Goal: Communication & Community: Ask a question

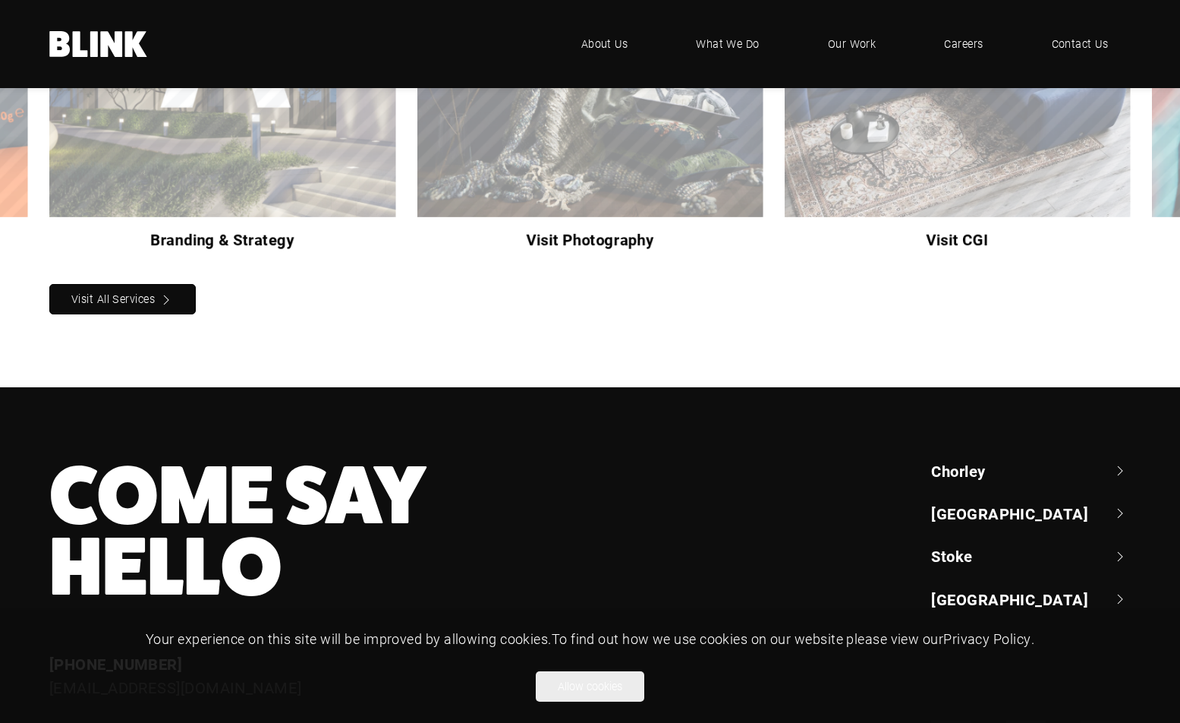
scroll to position [1519, 0]
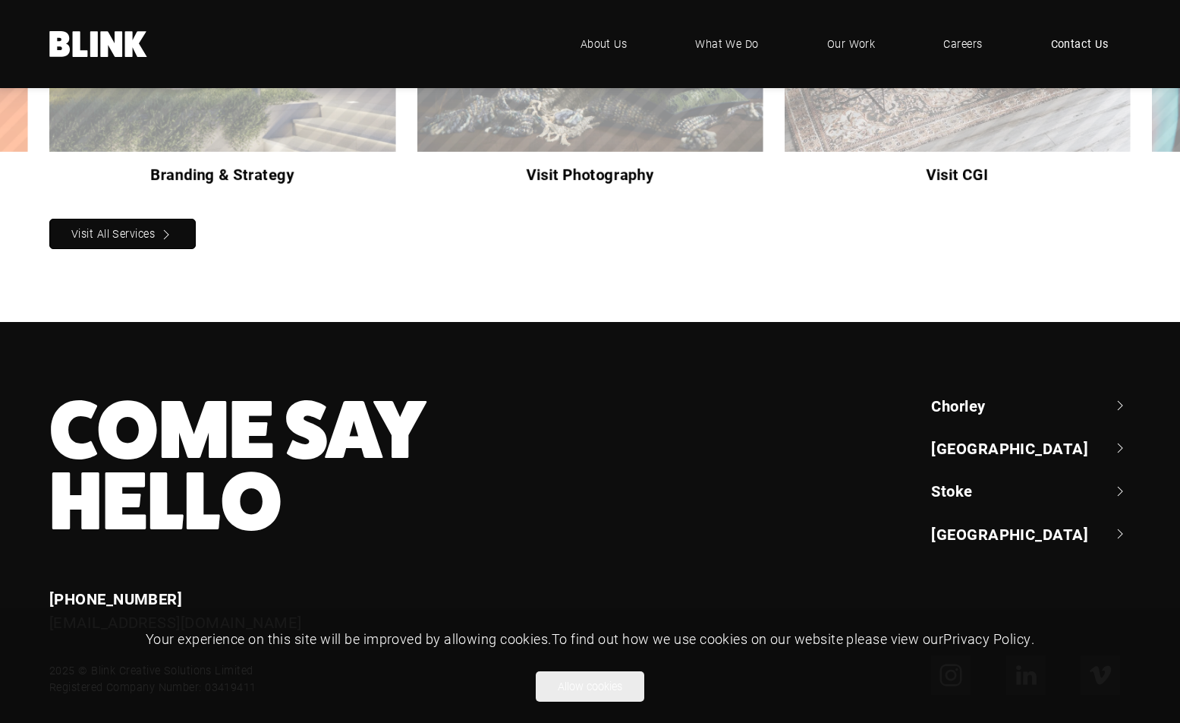
click at [1073, 39] on span "Contact Us" at bounding box center [1080, 44] width 58 height 17
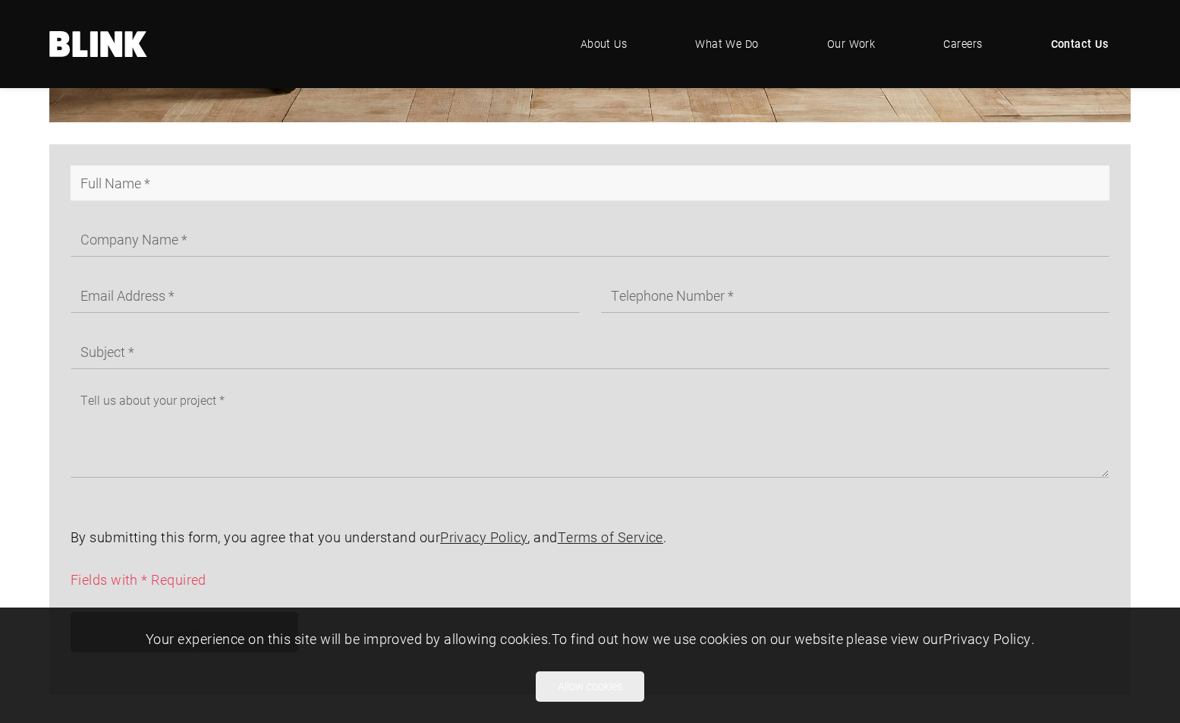
click at [136, 198] on input "text" at bounding box center [590, 182] width 1039 height 35
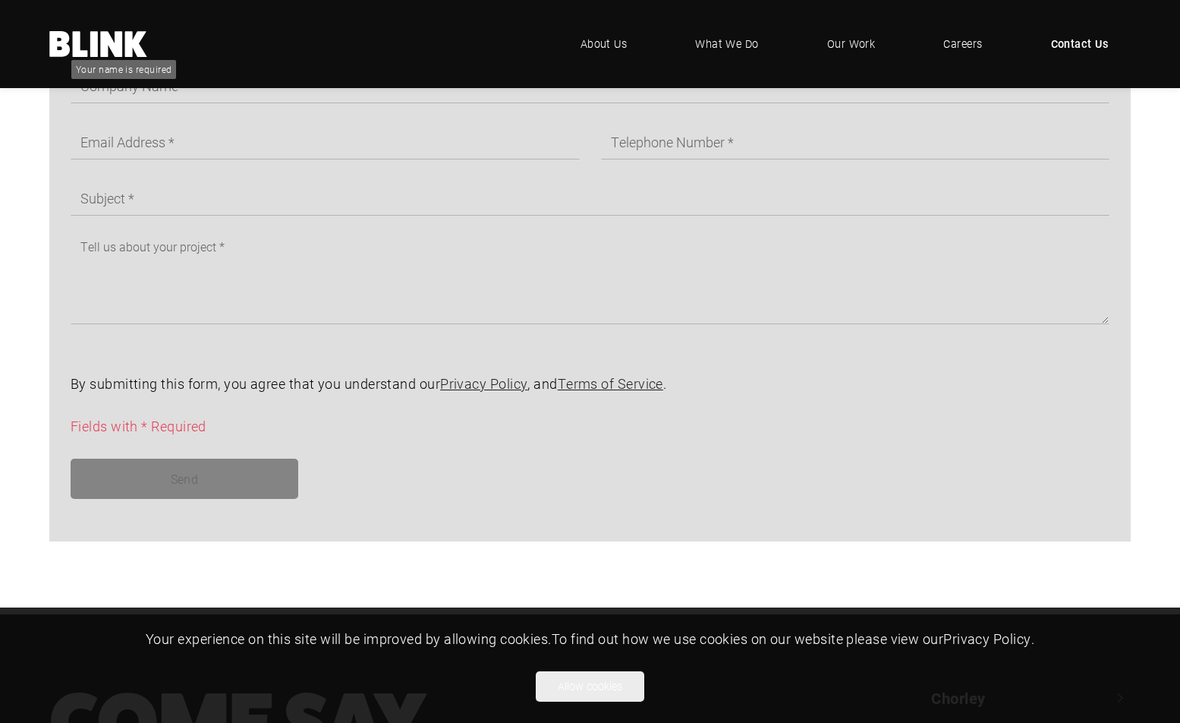
scroll to position [987, 0]
click at [151, 337] on form "By submitting this form, you agree that you understand our Privacy Policy , and…" at bounding box center [579, 268] width 1061 height 508
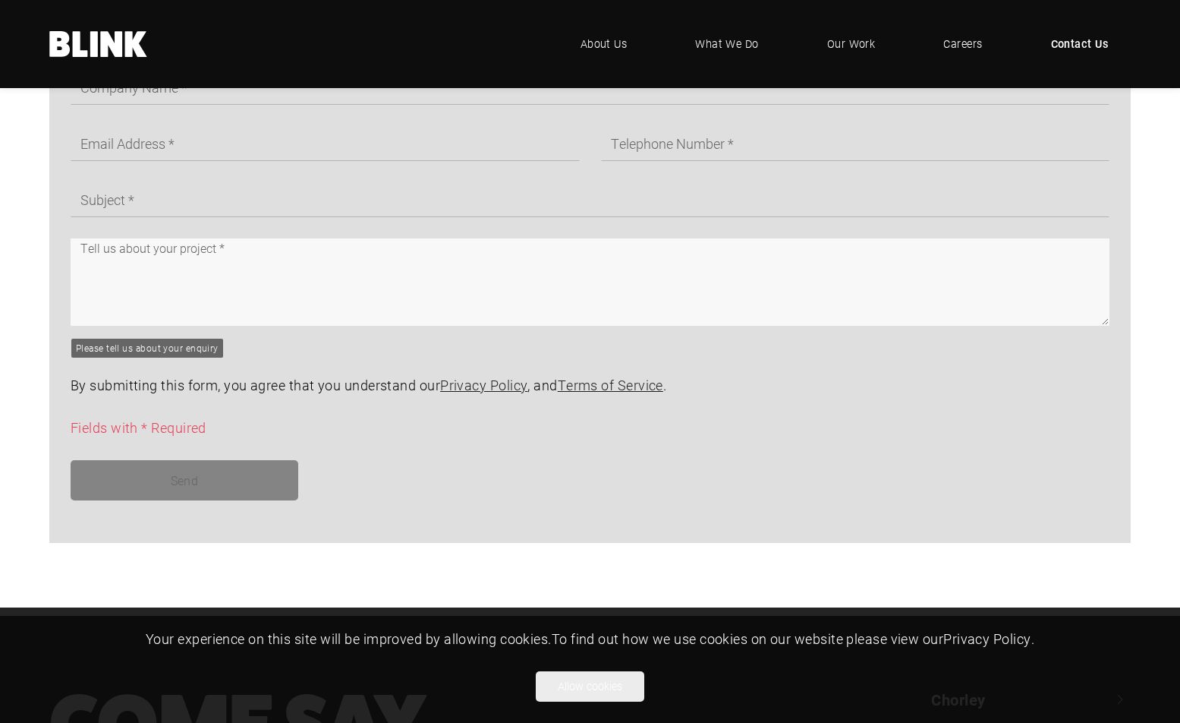
click at [167, 314] on textarea at bounding box center [590, 281] width 1039 height 87
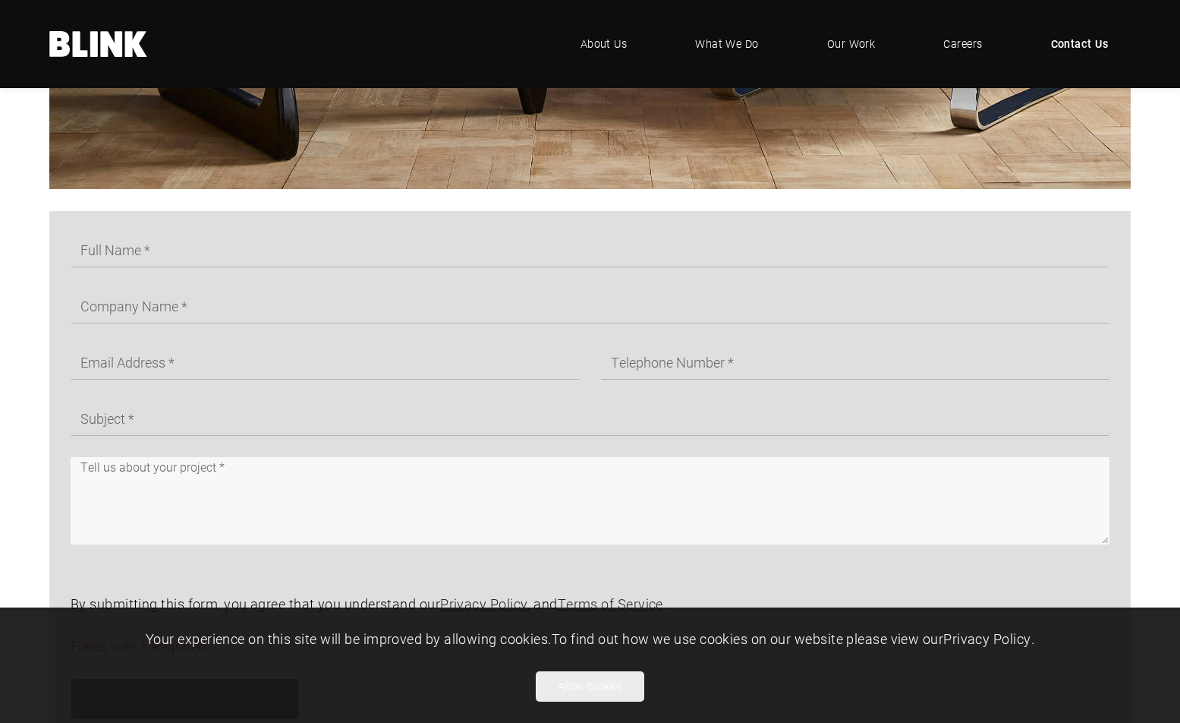
scroll to position [759, 0]
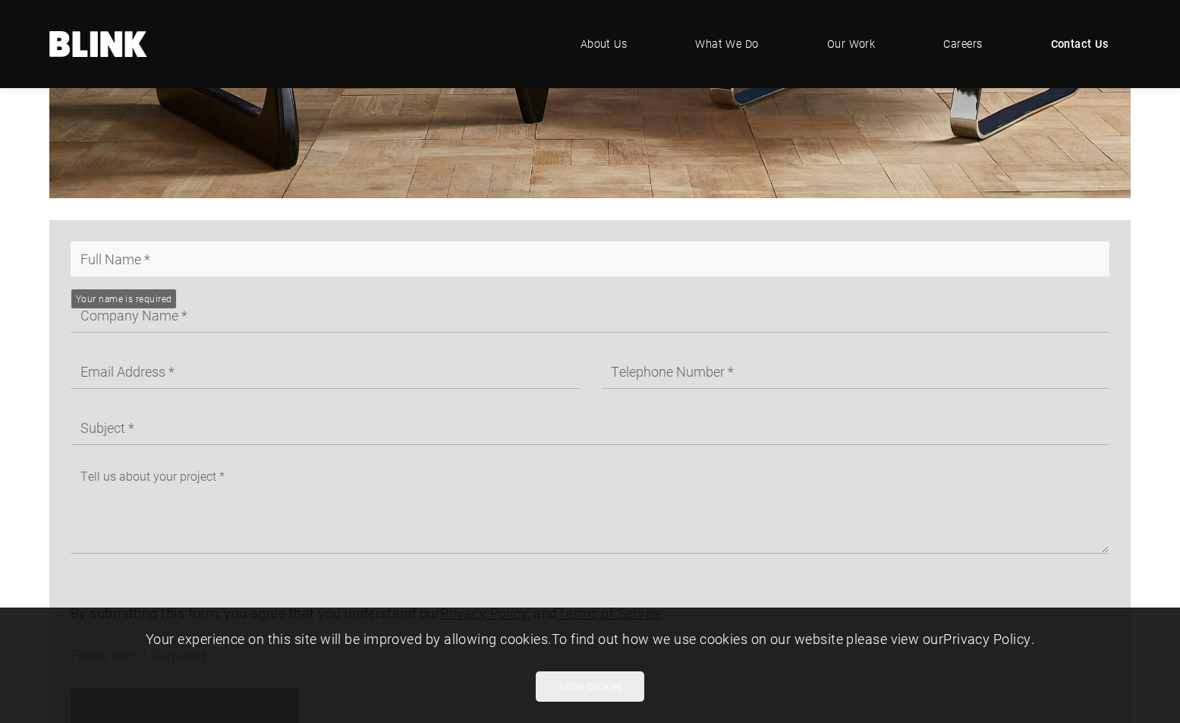
click at [157, 260] on input "text" at bounding box center [590, 258] width 1039 height 35
type input "Taijul [DEMOGRAPHIC_DATA]"
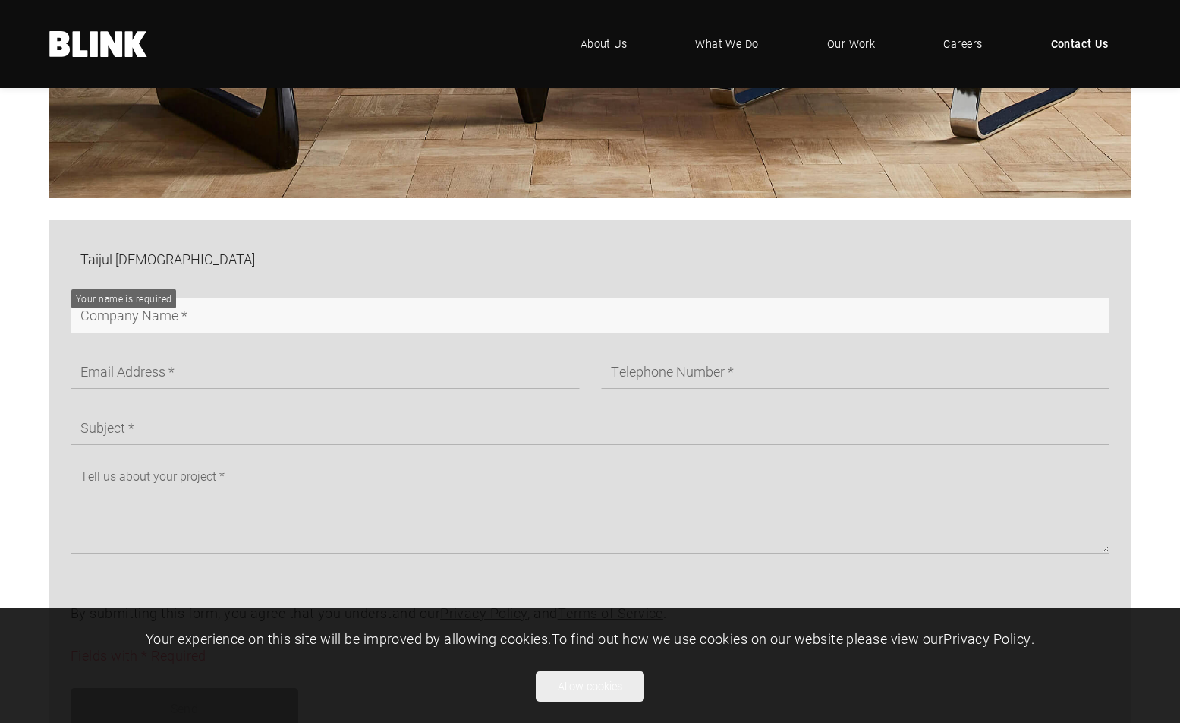
type input "Silo Path"
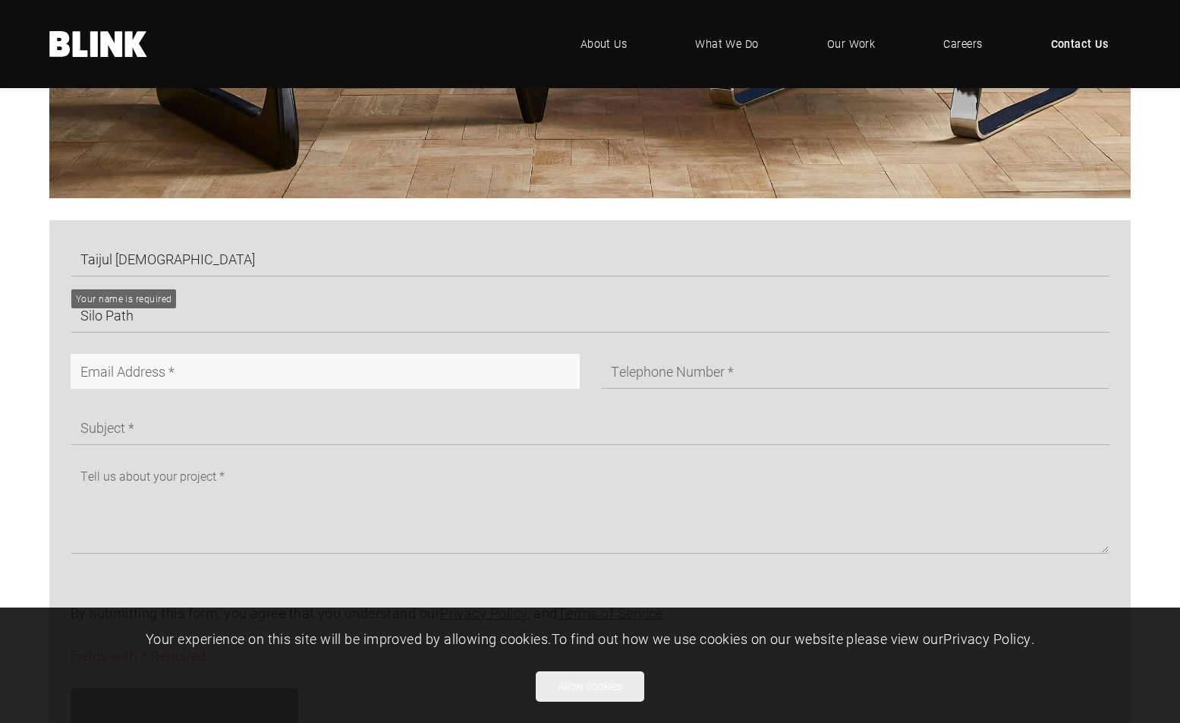
type input "[EMAIL_ADDRESS][DOMAIN_NAME]"
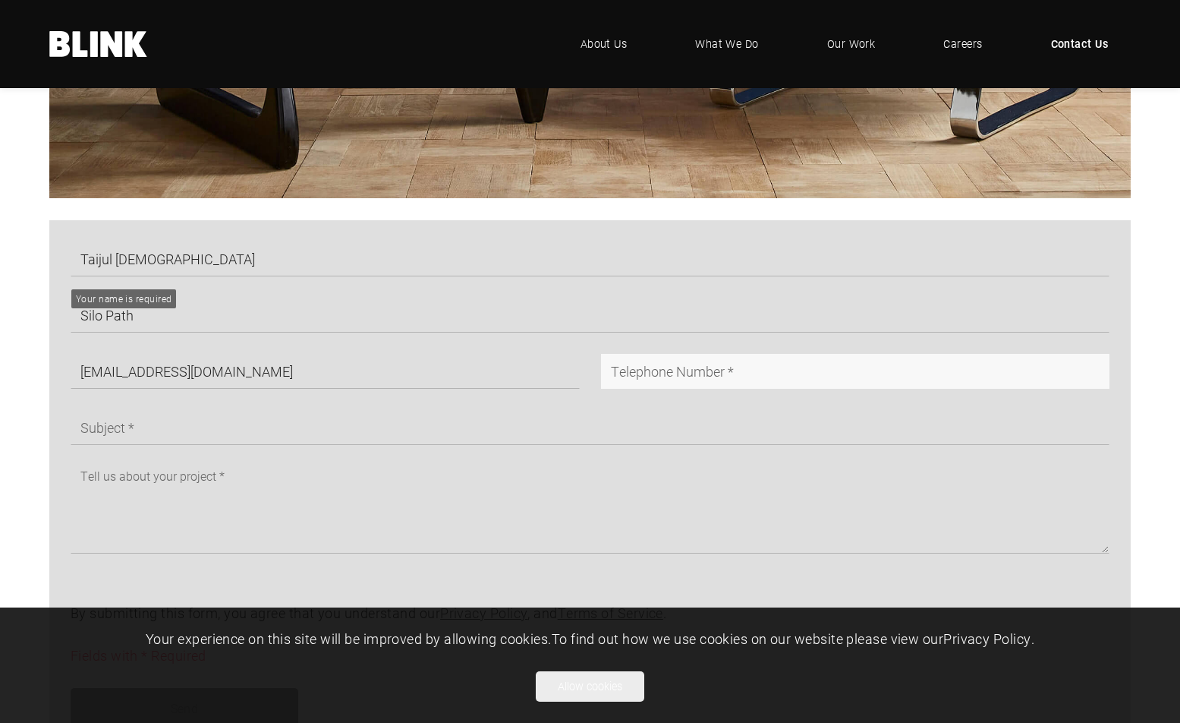
type input "01761711543"
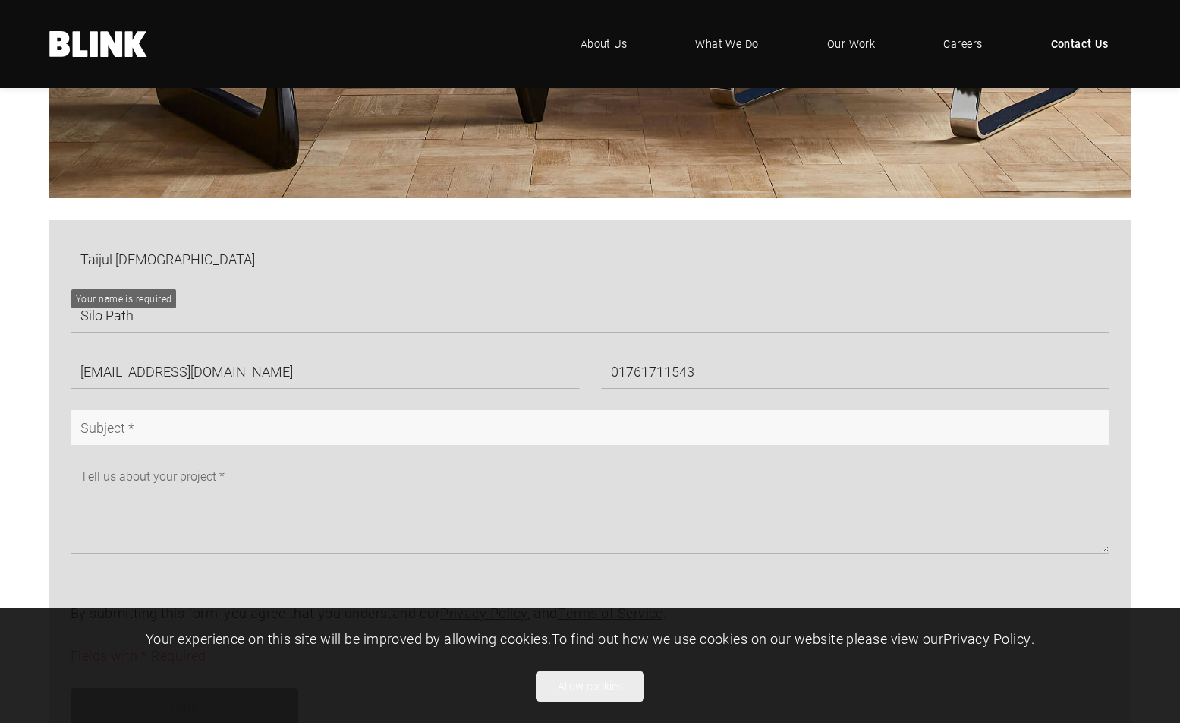
click at [152, 444] on input "text" at bounding box center [590, 427] width 1039 height 35
type input "Affordable, High-Quality Photo Editing – Special Offers Just for You!"
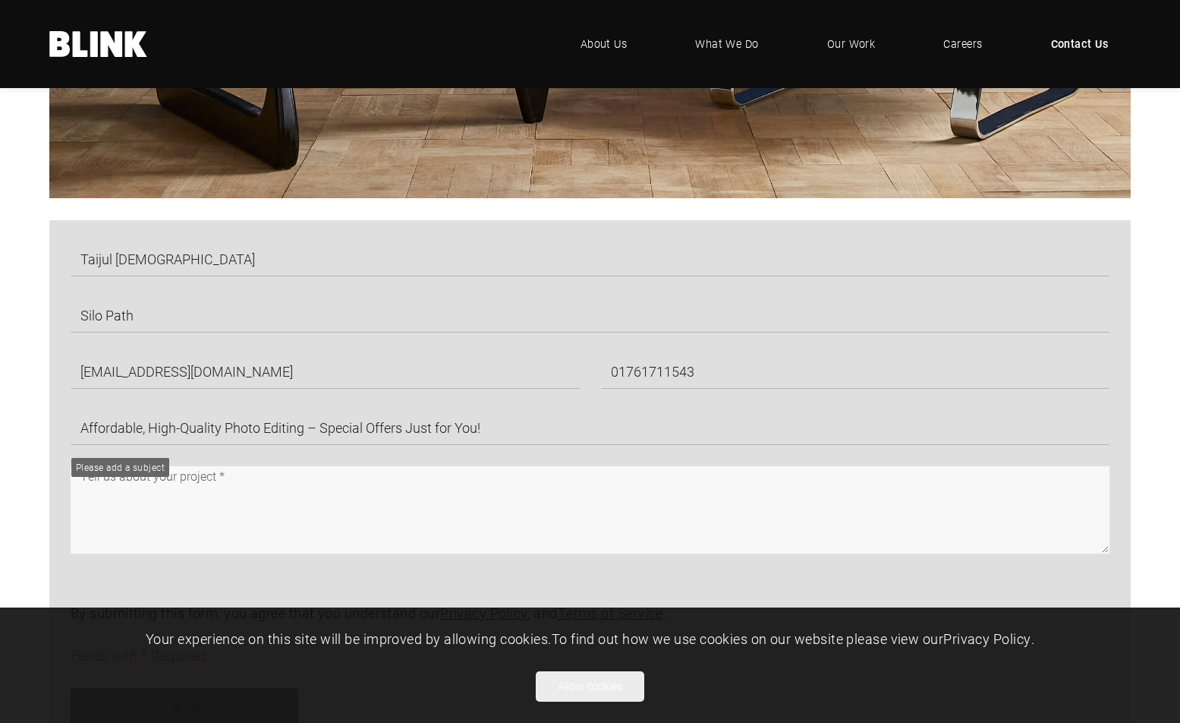
drag, startPoint x: 469, startPoint y: 503, endPoint x: 553, endPoint y: 502, distance: 83.5
click at [487, 502] on textarea at bounding box center [590, 509] width 1039 height 87
click at [733, 509] on textarea at bounding box center [590, 509] width 1039 height 87
paste textarea "Lorem ipsum, D sita cons adipisc elits doe temp. In’ut laboree do magnaaliq Eni…"
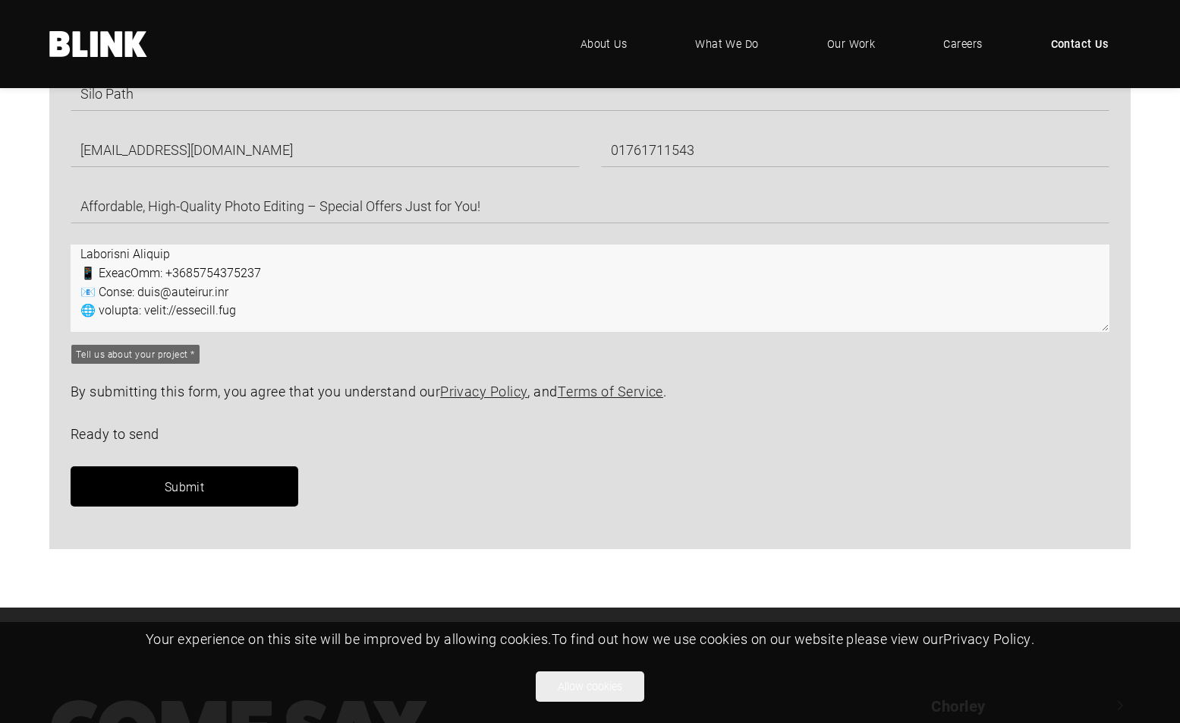
scroll to position [1063, 0]
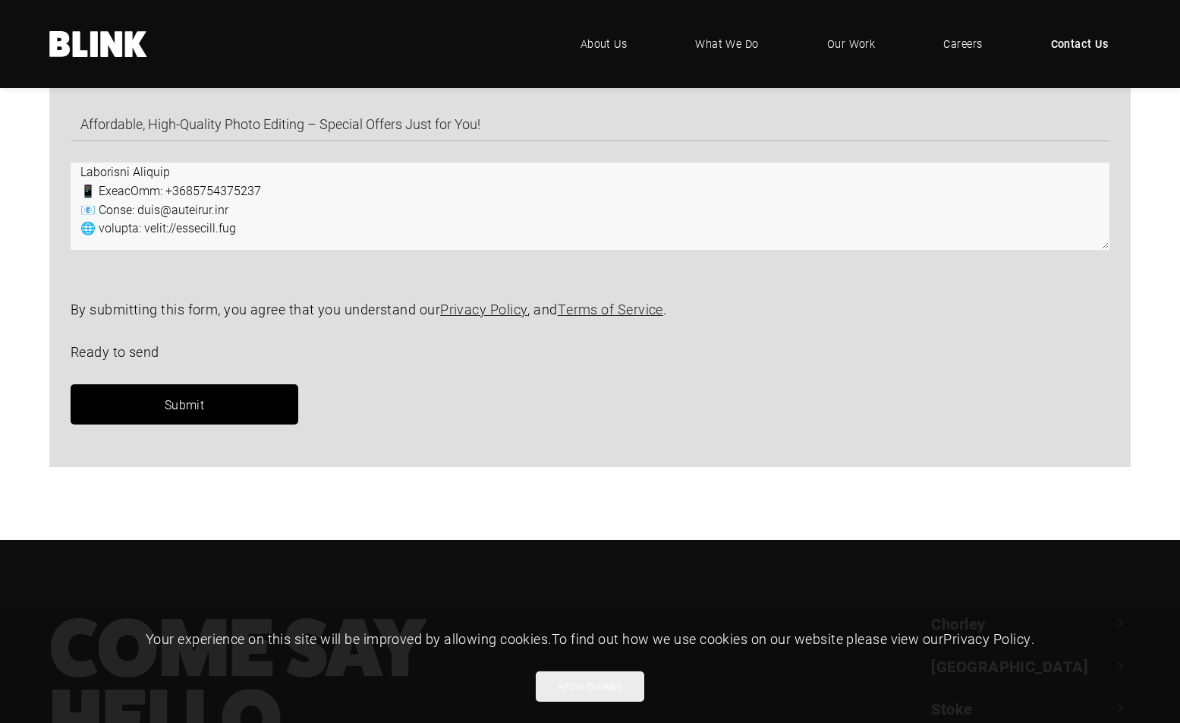
type textarea "Lorem ipsum, D sita cons adipisc elits doe temp. In’ut laboree do magnaaliq Eni…"
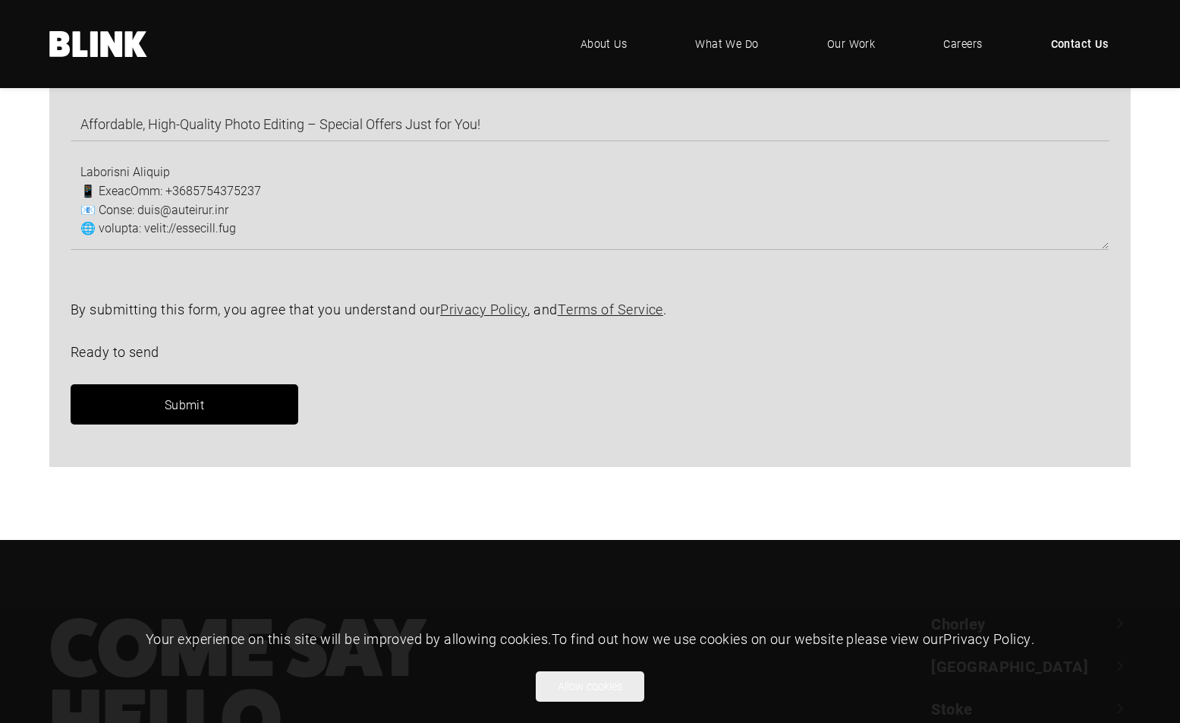
click at [144, 392] on link "Submit" at bounding box center [185, 404] width 228 height 40
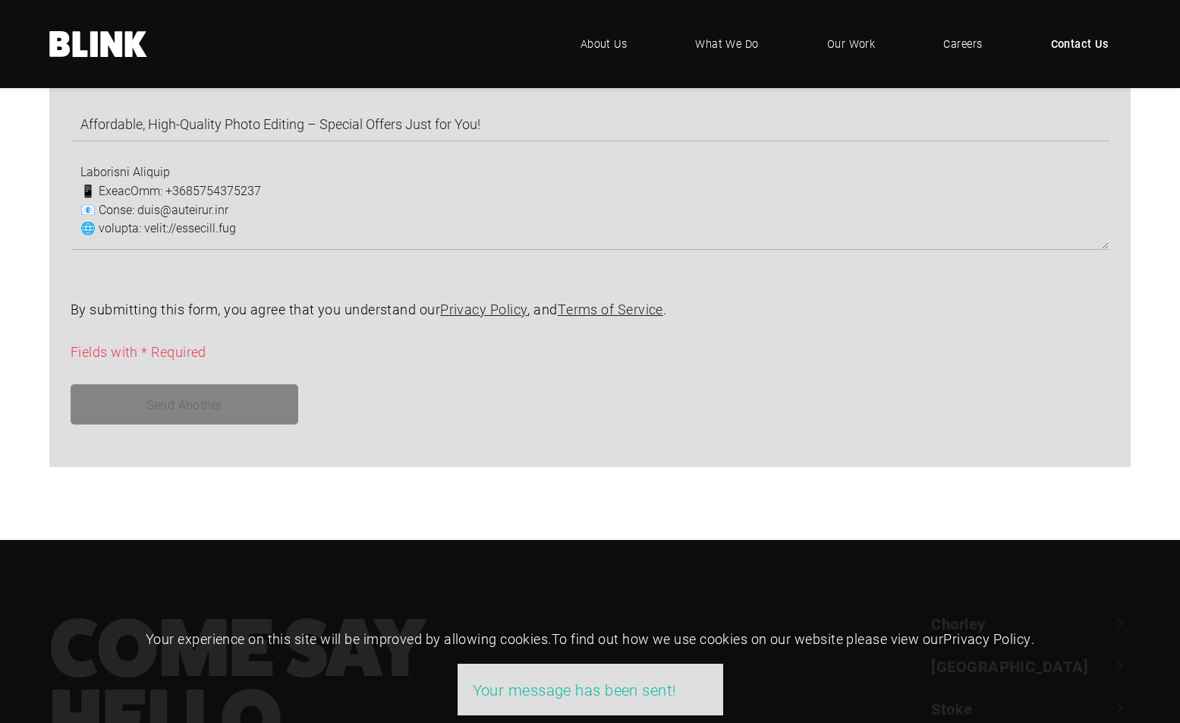
scroll to position [0, 0]
